Goal: Task Accomplishment & Management: Use online tool/utility

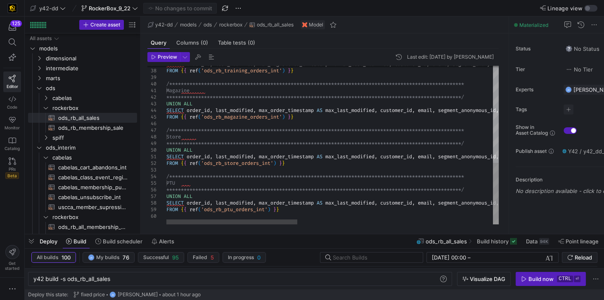
scroll to position [0, 78]
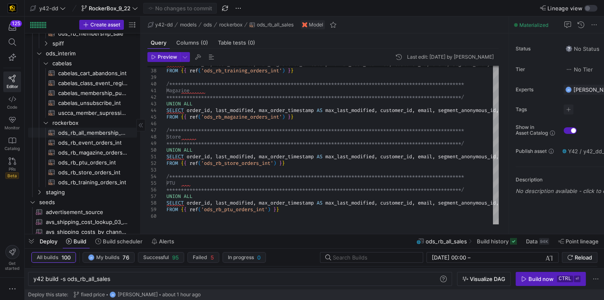
click at [97, 133] on span "ods_rb_all_membership_sale_int​​​​​​​​​​" at bounding box center [92, 132] width 69 height 9
type textarea "-- File Name: ods_rb_all_membership_sale_int.sql -- Created By: [PERSON_NAME] -…"
type textarea "y42 build -s ods_rb_all_membership_sale_int"
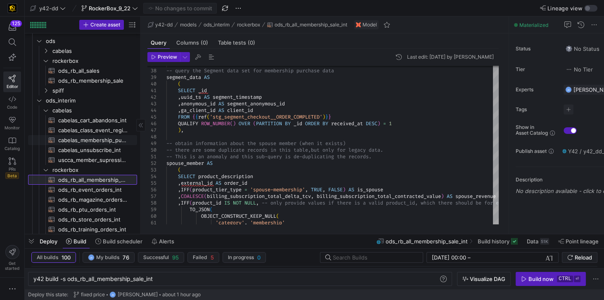
scroll to position [47, 0]
click at [92, 83] on span "ods_rb_membership_sale​​​​​​​​​​" at bounding box center [92, 80] width 69 height 9
type textarea "**********"
type textarea "y42 build -s ods_rb_membership_sale"
